Goal: Task Accomplishment & Management: Complete application form

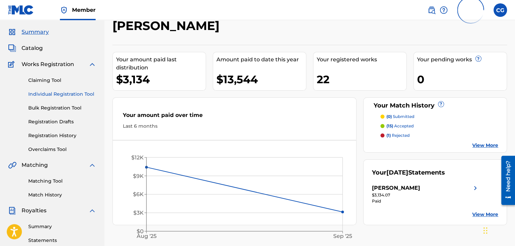
scroll to position [19, 0]
click at [36, 48] on span "Catalog" at bounding box center [32, 48] width 21 height 8
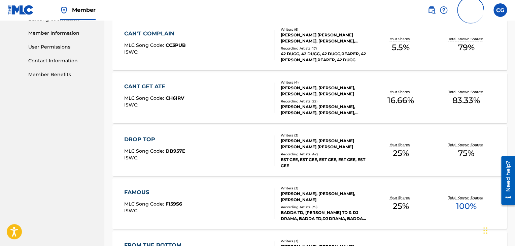
scroll to position [299, 0]
click at [265, 55] on div "CAN'T COMPLAIN MLC Song Code : CC3PUB ISWC :" at bounding box center [199, 45] width 150 height 30
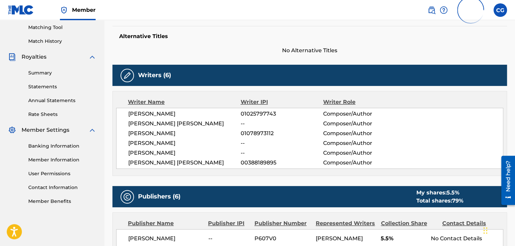
scroll to position [173, 0]
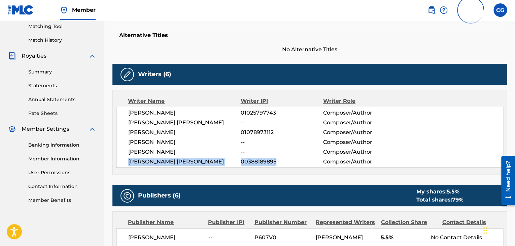
drag, startPoint x: 128, startPoint y: 160, endPoint x: 287, endPoint y: 160, distance: 159.3
click at [287, 160] on div "DION MARQUISE HAYES 01025797743 Composer/Author LOUIS JULIAN MARTINEZ -- Compos…" at bounding box center [309, 137] width 387 height 61
copy div "JACK THOMAS RICHMEIER 00388189895"
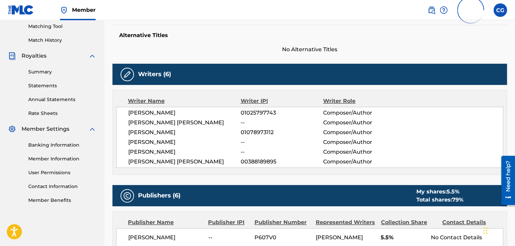
click at [212, 136] on div "DION MARQUISE HAYES 01025797743 Composer/Author LOUIS JULIAN MARTINEZ -- Compos…" at bounding box center [309, 137] width 387 height 61
drag, startPoint x: 238, startPoint y: 160, endPoint x: 286, endPoint y: 162, distance: 47.2
click at [286, 162] on div "JACK THOMAS RICHMEIER 00388189895 Composer/Author" at bounding box center [315, 162] width 375 height 8
copy div "00388189895"
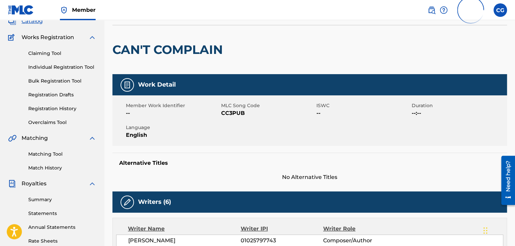
scroll to position [0, 0]
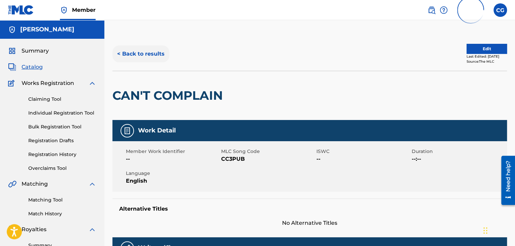
click at [125, 59] on button "< Back to results" at bounding box center [140, 53] width 57 height 17
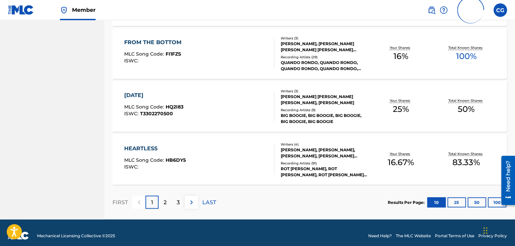
scroll to position [507, 0]
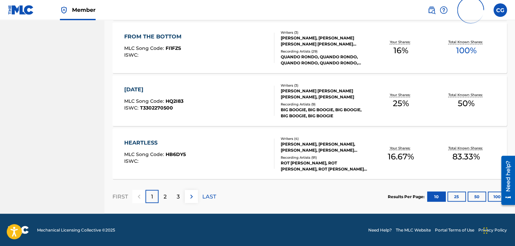
click at [158, 196] on div "1" at bounding box center [151, 196] width 13 height 13
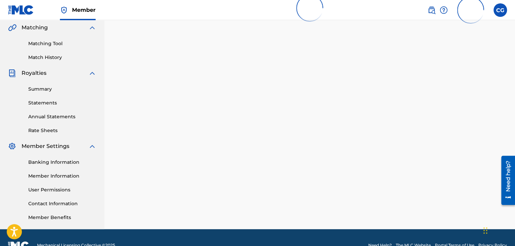
scroll to position [166, 0]
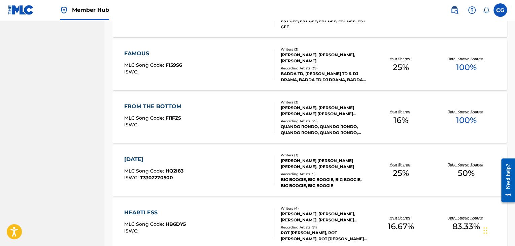
scroll to position [525, 0]
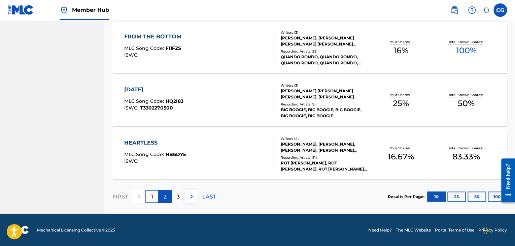
click at [165, 197] on p "2" at bounding box center [165, 196] width 3 height 8
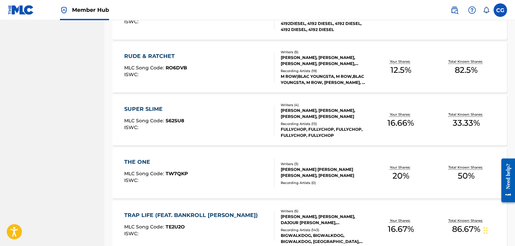
scroll to position [459, 0]
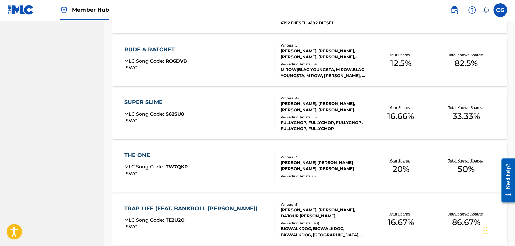
click at [237, 117] on div "SUPER SLIME MLC Song Code : S62SU8 ISWC :" at bounding box center [199, 113] width 150 height 30
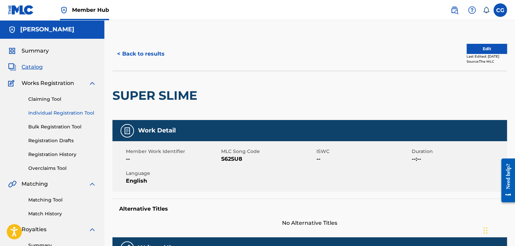
click at [62, 116] on link "Individual Registration Tool" at bounding box center [62, 112] width 68 height 7
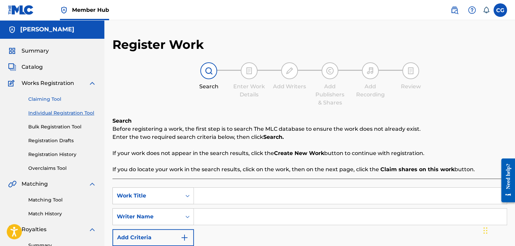
click at [51, 102] on link "Claiming Tool" at bounding box center [62, 99] width 68 height 7
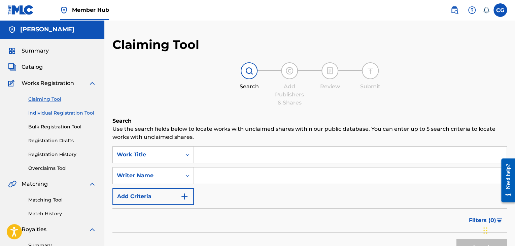
click at [59, 114] on link "Individual Registration Tool" at bounding box center [62, 112] width 68 height 7
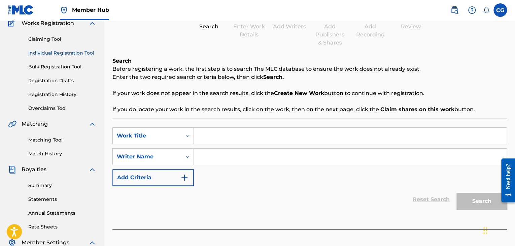
scroll to position [62, 0]
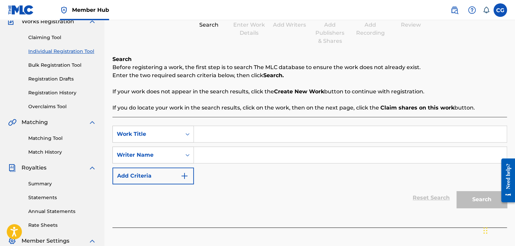
click at [220, 125] on div "SearchWithCriteria5d8d5f28-47f5-4fbb-9861-050975174d4a Work Title SearchWithCri…" at bounding box center [309, 172] width 395 height 110
click at [221, 128] on input "Search Form" at bounding box center [350, 134] width 313 height 16
type input "Shoot it off"
click at [228, 151] on input "Search Form" at bounding box center [350, 155] width 313 height 16
drag, startPoint x: 194, startPoint y: 154, endPoint x: 188, endPoint y: 154, distance: 5.4
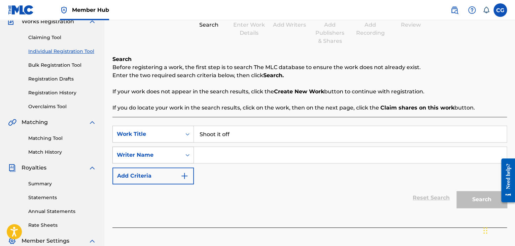
click at [188, 154] on div "Writer Name" at bounding box center [152, 154] width 81 height 17
click at [273, 82] on div "Search Before registering a work, the first step is to search The MLC database …" at bounding box center [309, 83] width 395 height 57
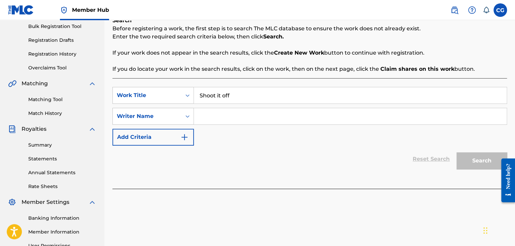
click at [306, 100] on input "Shoot it off" at bounding box center [350, 95] width 313 height 16
click at [273, 114] on input "C" at bounding box center [350, 116] width 313 height 16
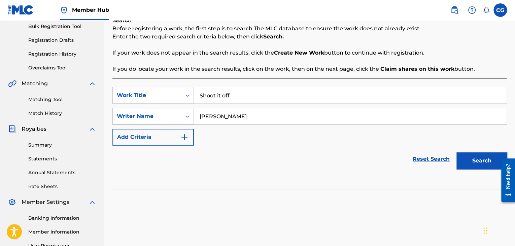
type input "[PERSON_NAME]"
click at [457, 152] on button "Search" at bounding box center [482, 160] width 51 height 17
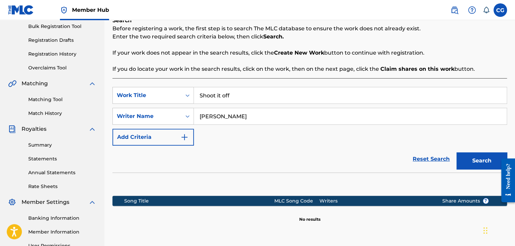
scroll to position [172, 0]
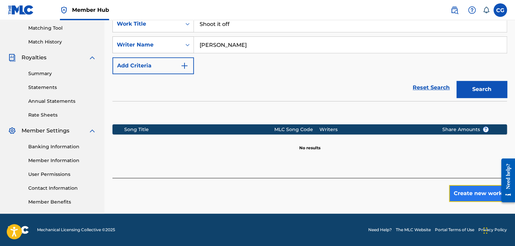
click at [484, 195] on button "Create new work" at bounding box center [478, 193] width 58 height 17
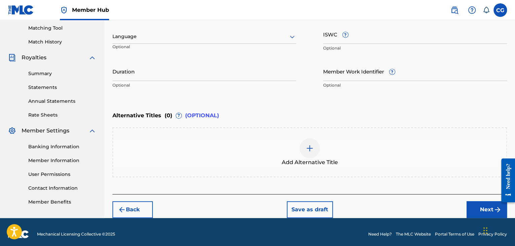
scroll to position [38, 0]
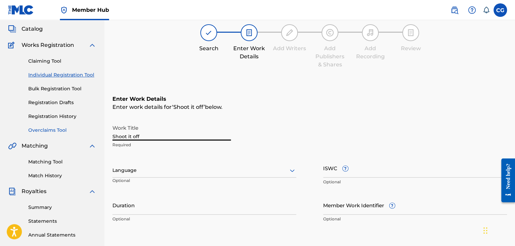
drag, startPoint x: 153, startPoint y: 137, endPoint x: 70, endPoint y: 128, distance: 83.0
click at [70, 128] on main "[PERSON_NAME] Summary Catalog Works Registration Claiming Tool Individual Regis…" at bounding box center [257, 166] width 515 height 369
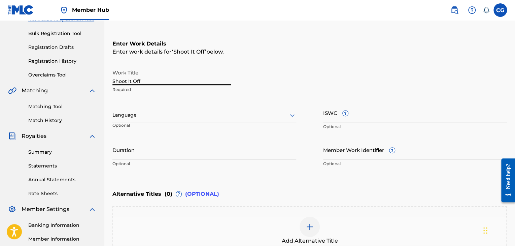
scroll to position [96, 0]
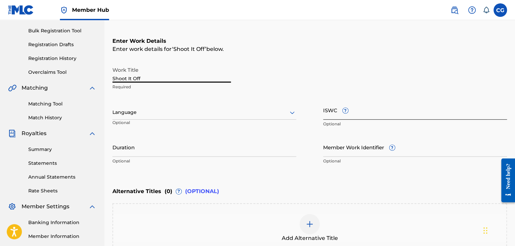
type input "Shoot It Off"
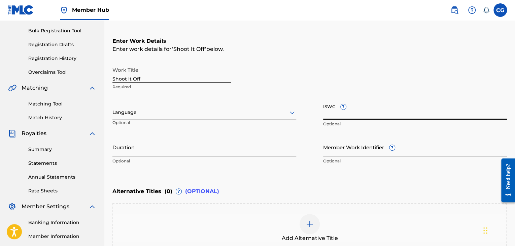
click at [328, 107] on input "ISWC ?" at bounding box center [415, 109] width 184 height 19
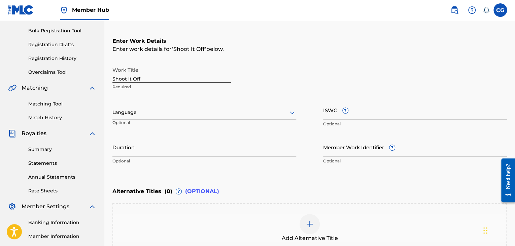
click at [315, 79] on div "Work Title Shoot It Off Required" at bounding box center [309, 78] width 395 height 30
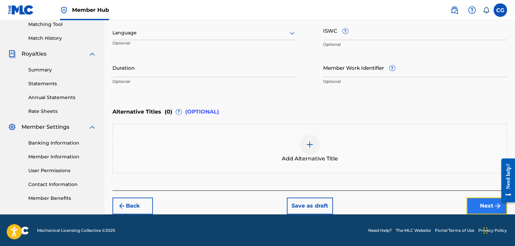
click at [468, 203] on button "Next" at bounding box center [487, 205] width 40 height 17
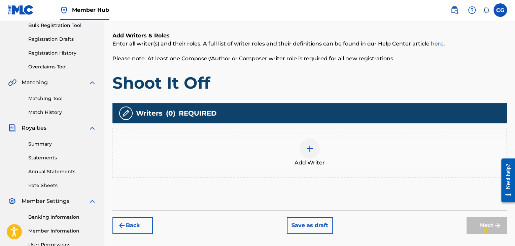
scroll to position [112, 0]
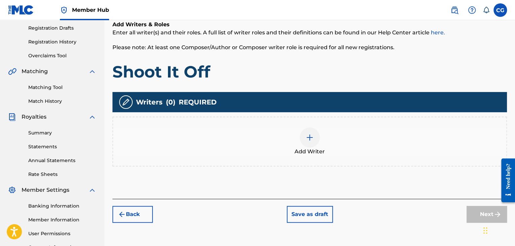
click at [318, 152] on span "Add Writer" at bounding box center [310, 151] width 30 height 8
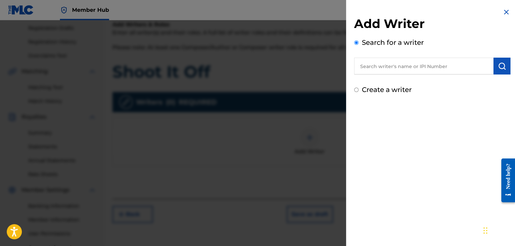
click at [365, 89] on label "Create a writer" at bounding box center [387, 90] width 50 height 8
radio input "true"
click at [359, 89] on input "Create a writer" at bounding box center [356, 90] width 4 height 4
radio input "false"
radio input "true"
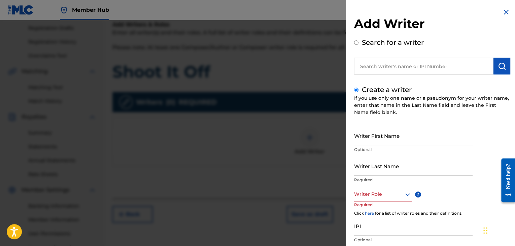
click at [384, 43] on label "Search for a writer" at bounding box center [393, 42] width 62 height 8
click at [359, 43] on input "Search for a writer" at bounding box center [356, 42] width 4 height 4
radio input "false"
radio input "true"
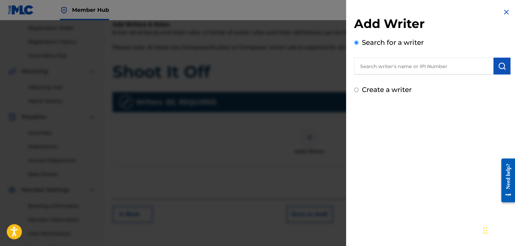
click at [382, 72] on input "text" at bounding box center [423, 66] width 139 height 17
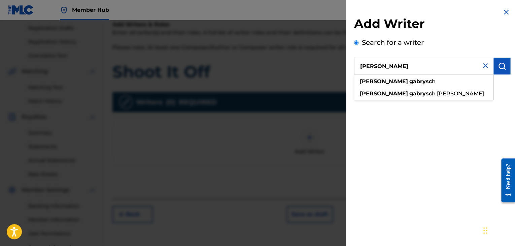
type input "[PERSON_NAME]"
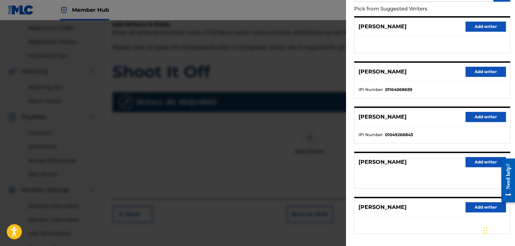
scroll to position [73, 0]
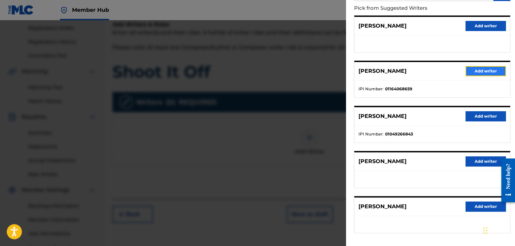
click at [484, 68] on button "Add writer" at bounding box center [486, 71] width 40 height 10
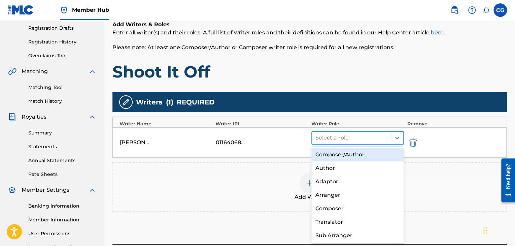
click at [340, 138] on div at bounding box center [352, 137] width 72 height 9
click at [325, 155] on div "Composer/Author" at bounding box center [357, 154] width 93 height 13
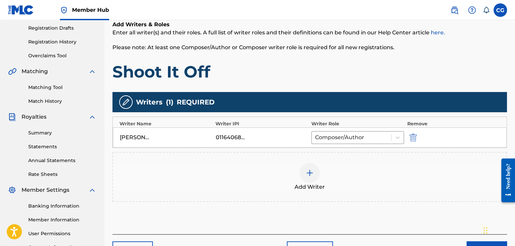
scroll to position [130, 0]
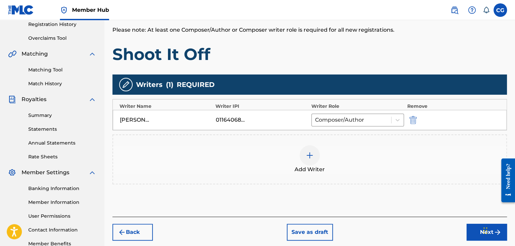
click at [296, 163] on div "Add Writer" at bounding box center [309, 159] width 393 height 28
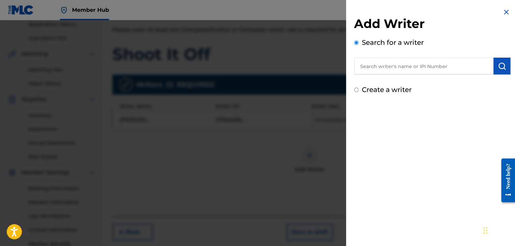
click at [419, 66] on input "text" at bounding box center [423, 66] width 139 height 17
click at [391, 86] on label "Create a writer" at bounding box center [387, 90] width 50 height 8
radio input "true"
click at [359, 88] on input "Create a writer" at bounding box center [356, 90] width 4 height 4
radio input "false"
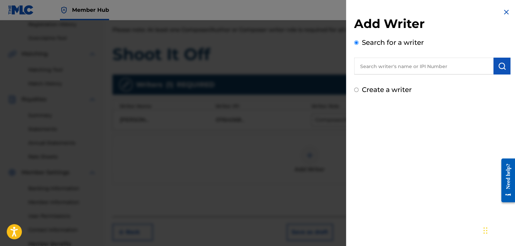
radio input "true"
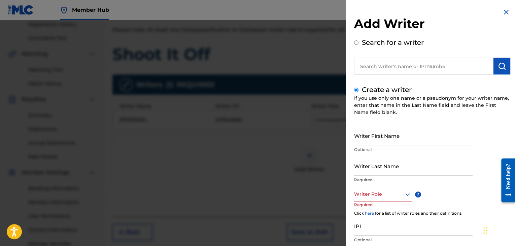
click at [235, 151] on div at bounding box center [257, 143] width 515 height 246
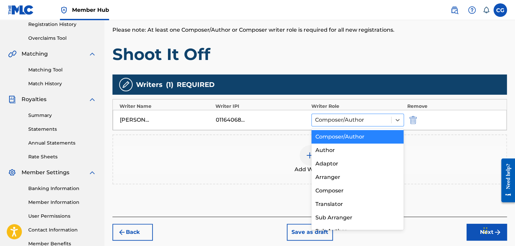
click at [360, 118] on div at bounding box center [351, 119] width 73 height 9
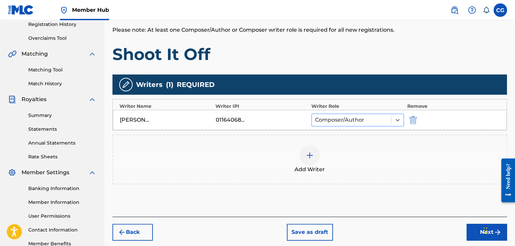
click at [360, 118] on div at bounding box center [351, 119] width 73 height 9
